Goal: Find specific page/section: Find specific page/section

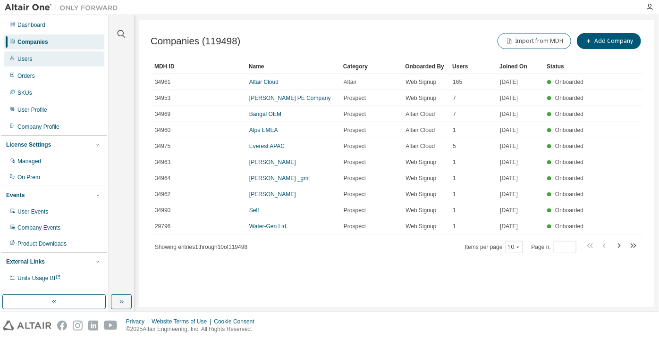
click at [87, 53] on div "Users" at bounding box center [54, 58] width 100 height 15
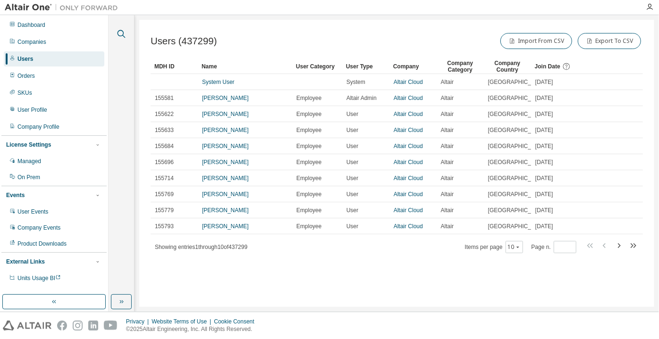
click at [119, 36] on icon "button" at bounding box center [121, 33] width 11 height 11
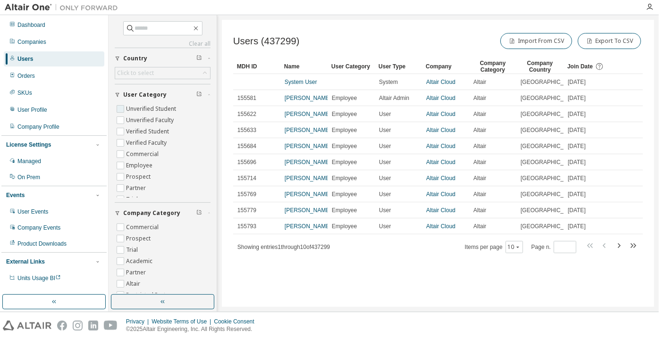
click at [164, 108] on label "Unverified Student" at bounding box center [152, 108] width 52 height 11
click at [166, 120] on label "Unverified Faculty" at bounding box center [151, 120] width 50 height 11
